Goal: Information Seeking & Learning: Learn about a topic

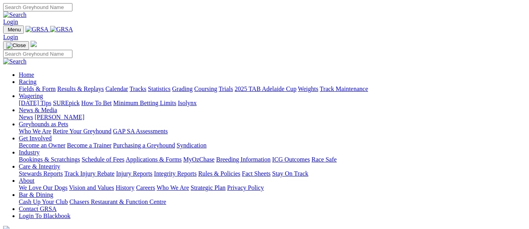
scroll to position [392, 0]
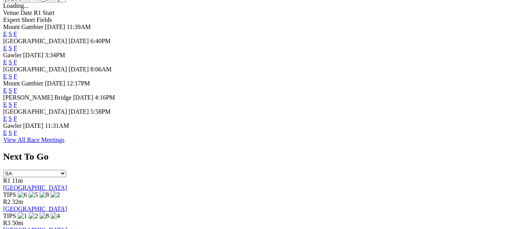
click at [17, 101] on link "F" at bounding box center [16, 104] width 4 height 7
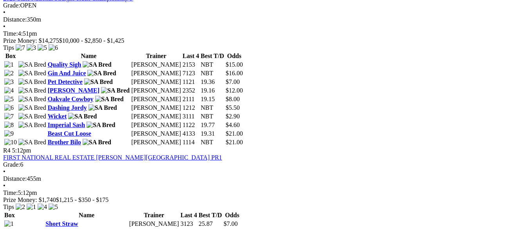
scroll to position [705, 0]
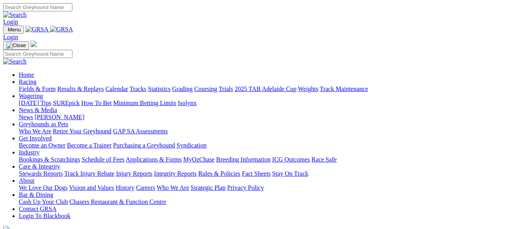
scroll to position [393, 0]
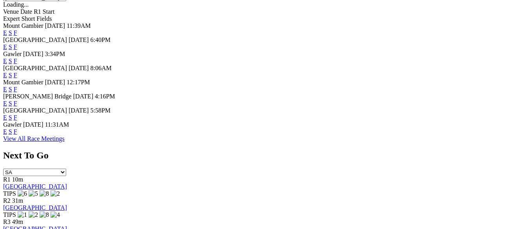
click at [7, 100] on link "E" at bounding box center [5, 103] width 4 height 7
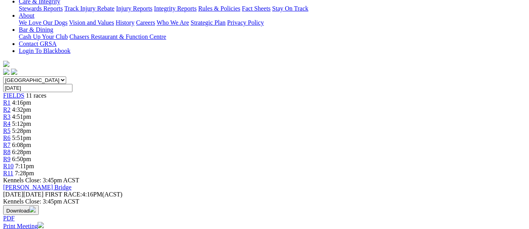
scroll to position [157, 0]
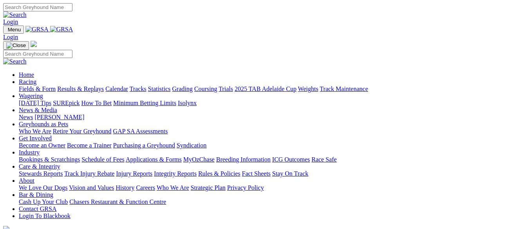
scroll to position [352, 0]
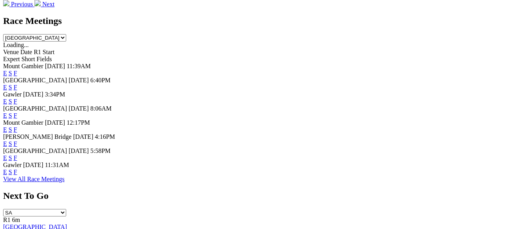
click at [17, 126] on link "F" at bounding box center [16, 129] width 4 height 7
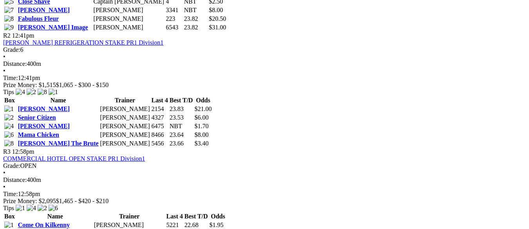
scroll to position [509, 0]
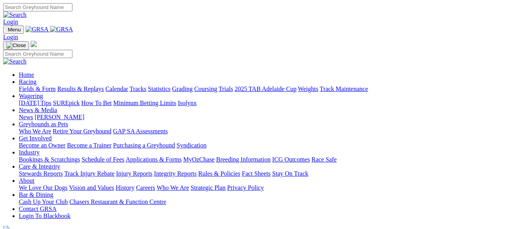
scroll to position [354, 0]
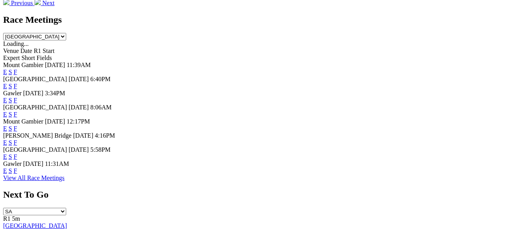
click at [7, 125] on link "E" at bounding box center [5, 128] width 4 height 7
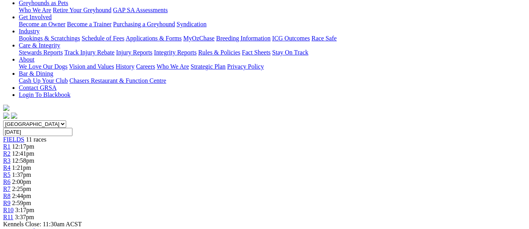
scroll to position [157, 0]
